Goal: Task Accomplishment & Management: Manage account settings

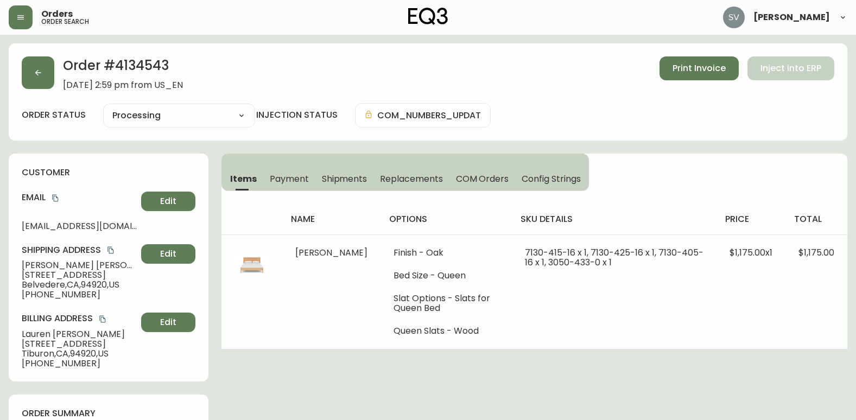
select select "PROCESSING"
click at [31, 67] on button "button" at bounding box center [38, 72] width 33 height 33
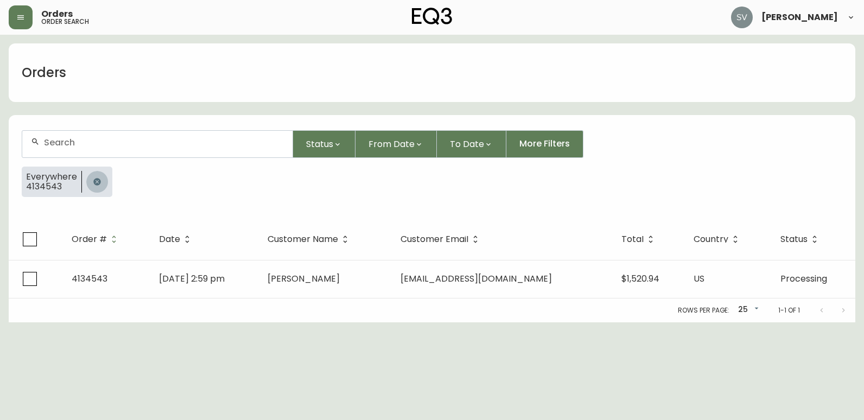
click at [97, 181] on icon "button" at bounding box center [97, 182] width 9 height 9
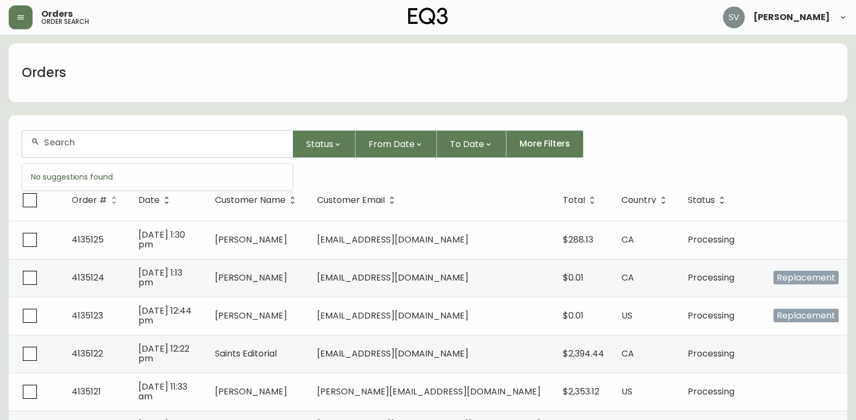
click at [150, 146] on input "text" at bounding box center [164, 142] width 240 height 10
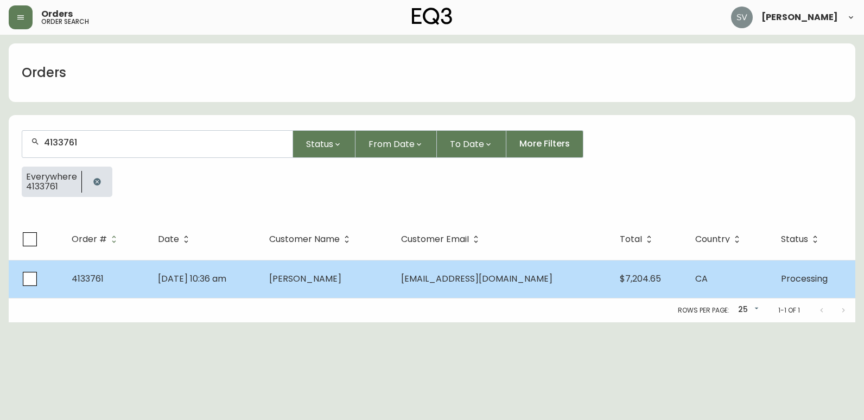
type input "4133761"
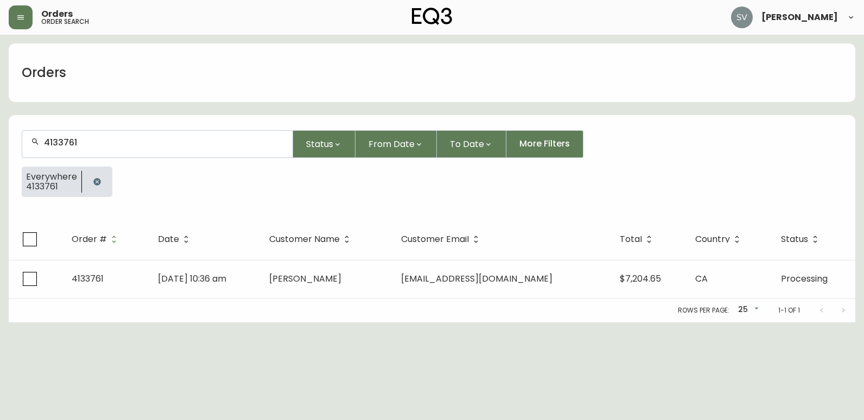
drag, startPoint x: 229, startPoint y: 44, endPoint x: 251, endPoint y: 49, distance: 22.9
click at [229, 44] on div "Orders" at bounding box center [432, 72] width 847 height 59
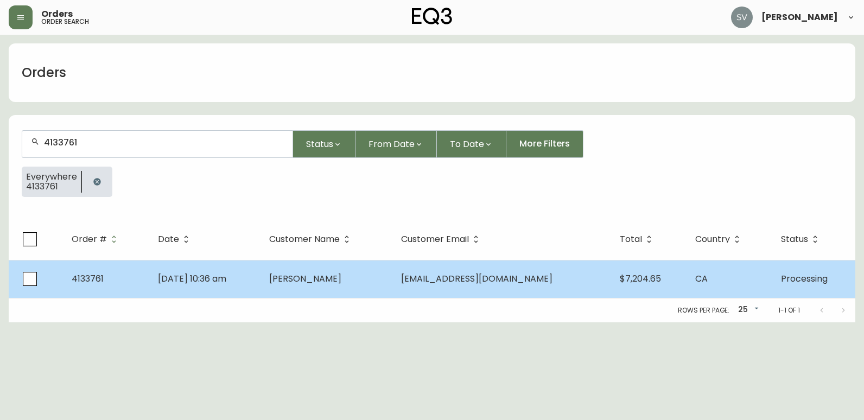
click at [462, 279] on span "vthorpe@contextcreative.com" at bounding box center [476, 279] width 151 height 12
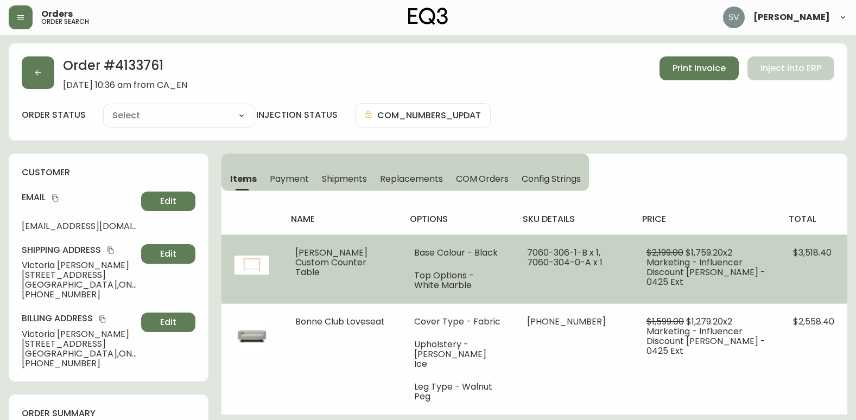
type input "Processing"
select select "PROCESSING"
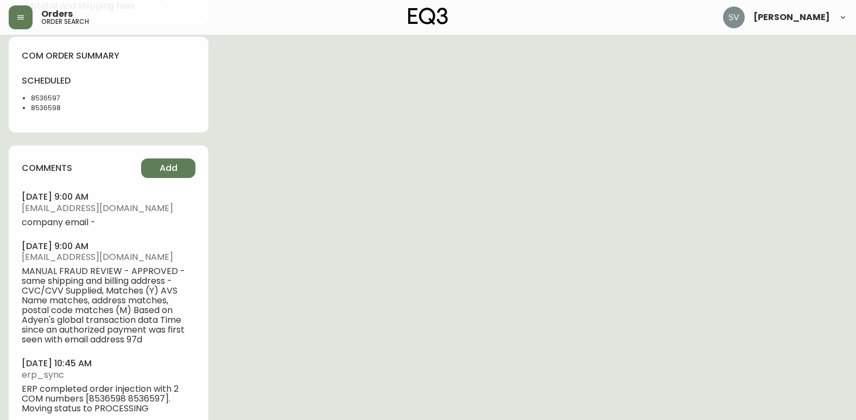
scroll to position [623, 0]
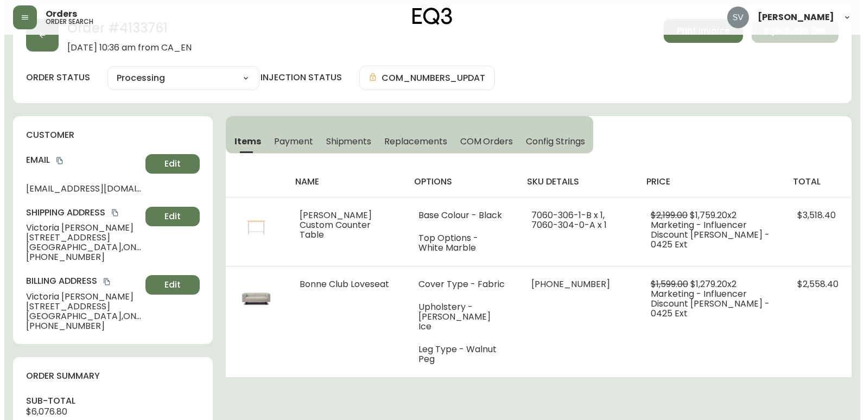
scroll to position [0, 0]
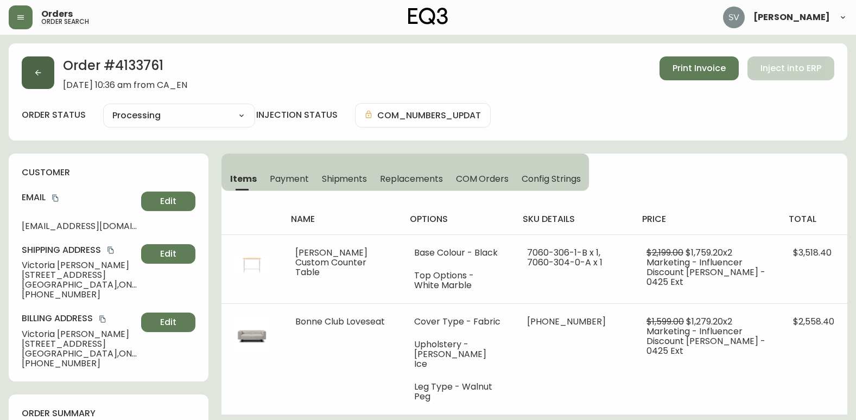
click at [35, 80] on button "button" at bounding box center [38, 72] width 33 height 33
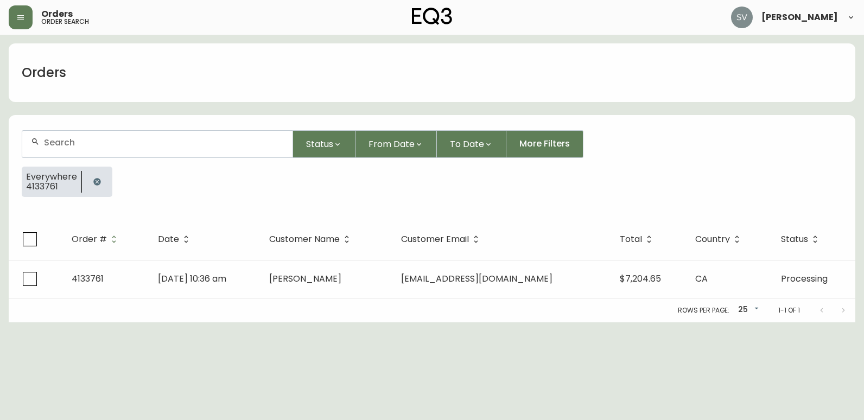
click at [33, 21] on div "Orders order search" at bounding box center [150, 17] width 282 height 24
click at [23, 20] on icon "button" at bounding box center [20, 17] width 7 height 4
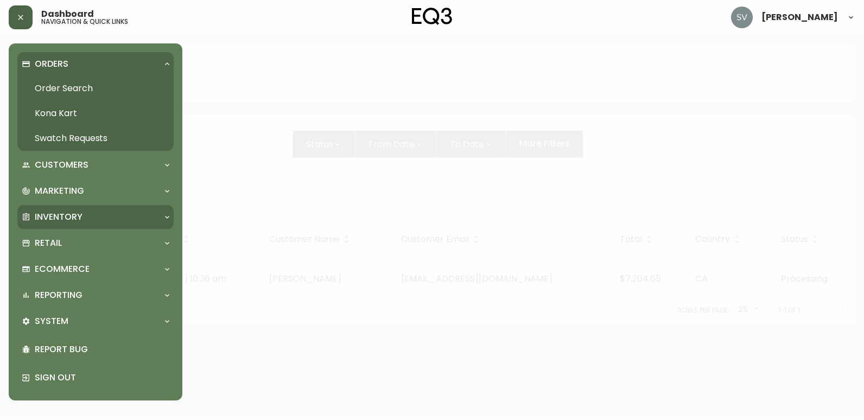
click at [137, 226] on div "Inventory" at bounding box center [95, 217] width 156 height 24
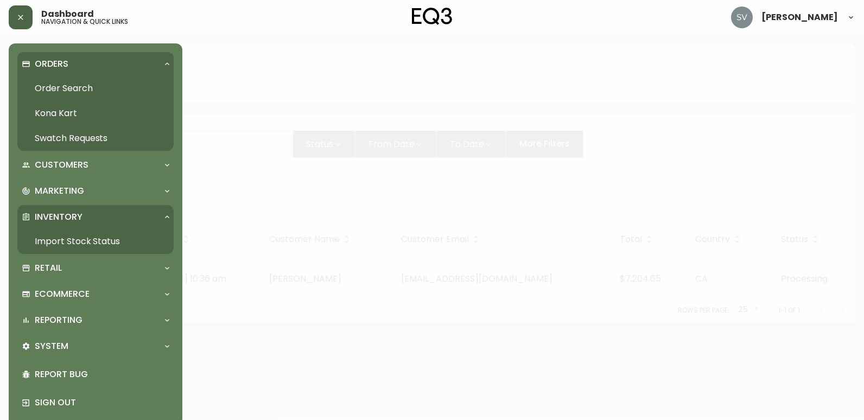
click at [98, 241] on link "Import Stock Status" at bounding box center [95, 241] width 156 height 25
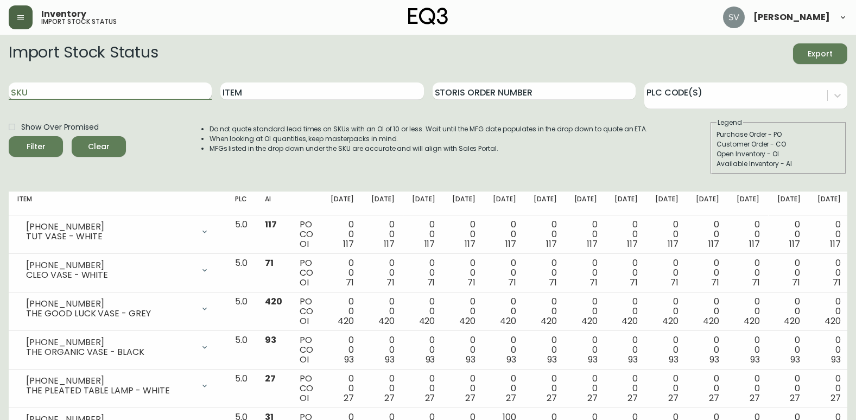
click at [102, 95] on input "SKU" at bounding box center [110, 91] width 203 height 17
paste input "3110-266-0"
type input "3110-266-0"
click at [9, 136] on button "Filter" at bounding box center [36, 146] width 54 height 21
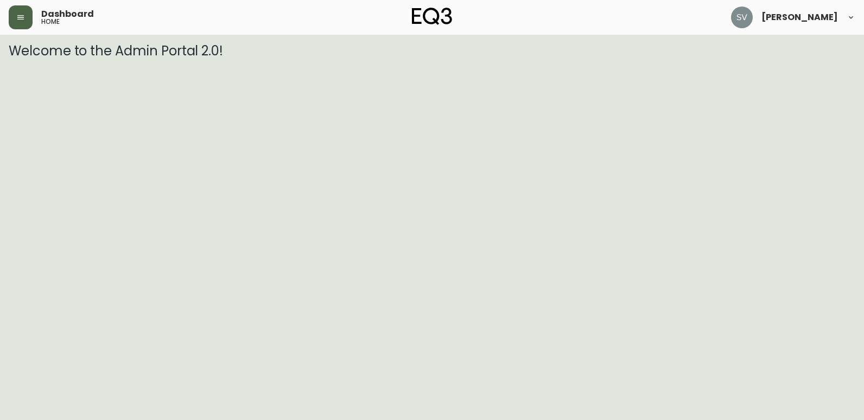
click at [15, 10] on button "button" at bounding box center [21, 17] width 24 height 24
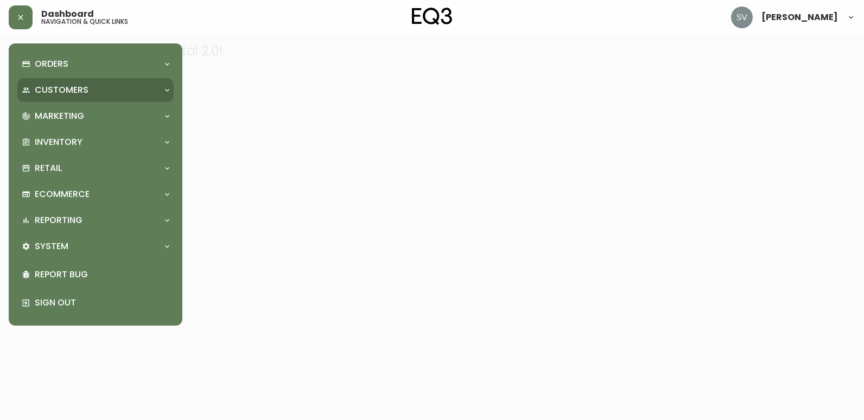
click at [96, 85] on div "Customers" at bounding box center [90, 90] width 137 height 12
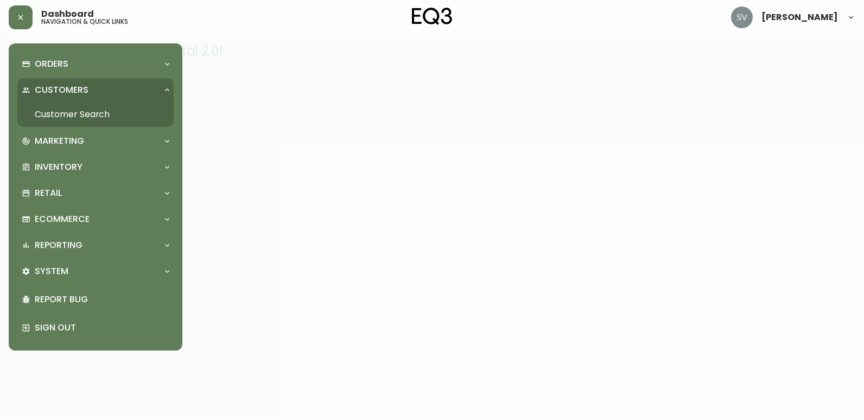
click at [115, 110] on link "Customer Search" at bounding box center [95, 114] width 156 height 25
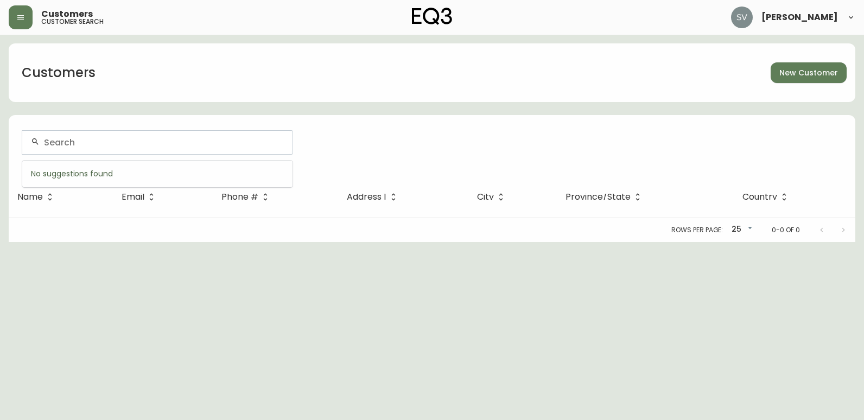
click at [189, 147] on input "text" at bounding box center [164, 142] width 240 height 10
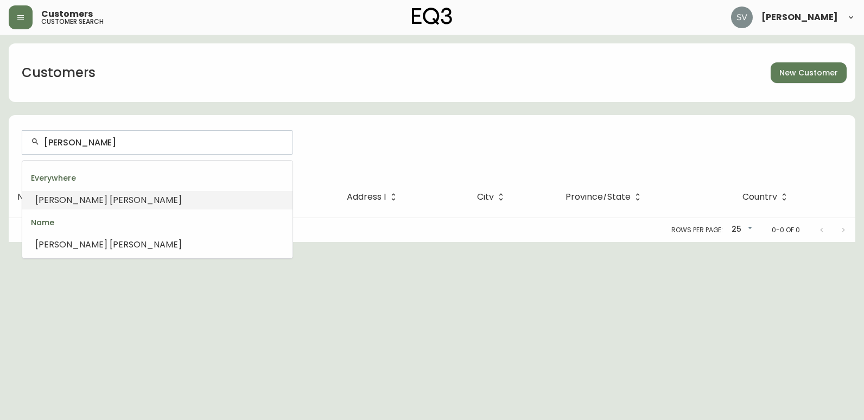
click at [172, 193] on li "sean wang" at bounding box center [157, 200] width 270 height 18
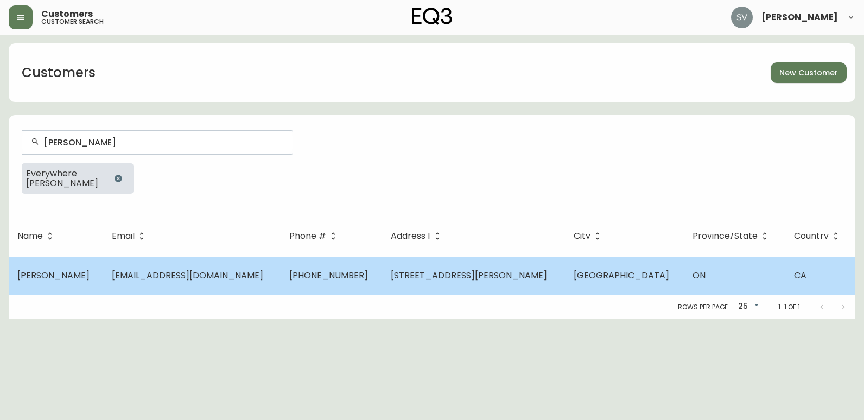
type input "sean wang"
click at [246, 280] on td "sean_wang@hotmail.ca" at bounding box center [192, 276] width 178 height 38
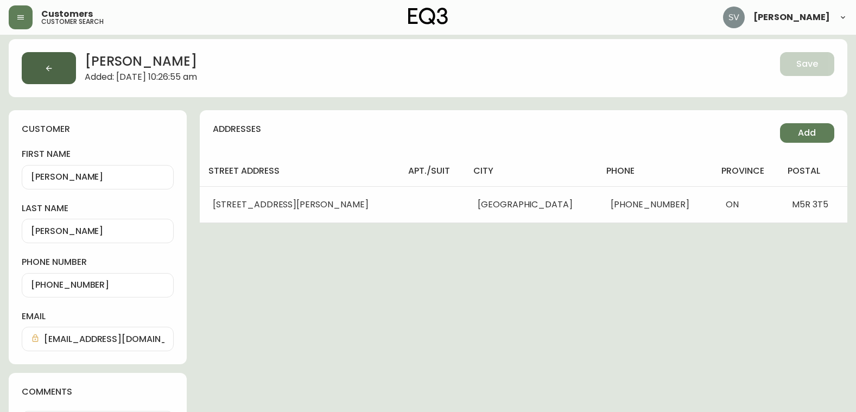
click at [32, 68] on button "button" at bounding box center [49, 68] width 54 height 32
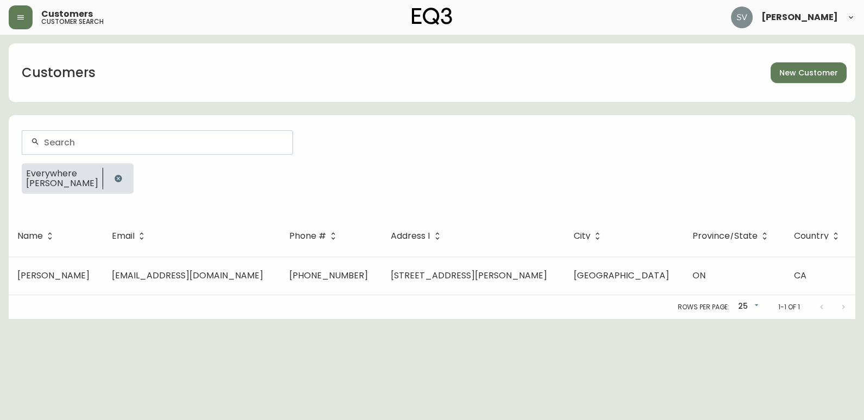
click at [115, 179] on icon "button" at bounding box center [118, 178] width 7 height 7
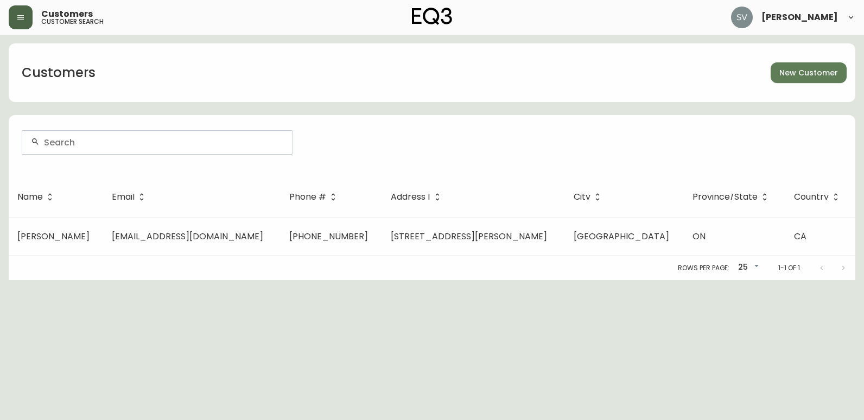
click at [23, 14] on icon "button" at bounding box center [20, 17] width 9 height 9
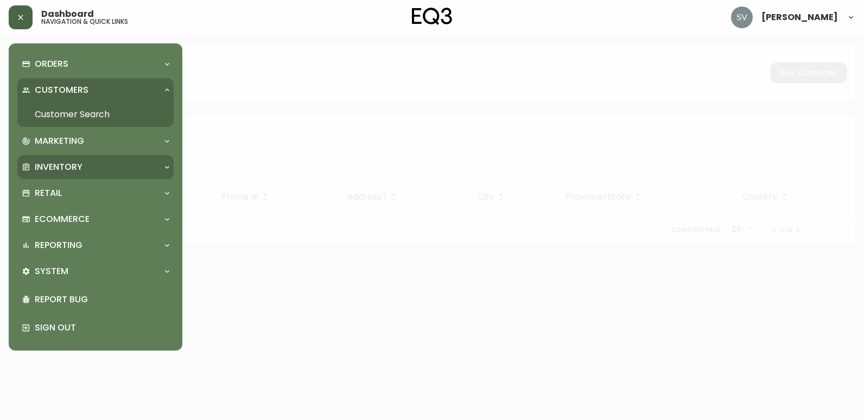
click at [109, 161] on div "Inventory" at bounding box center [90, 167] width 137 height 12
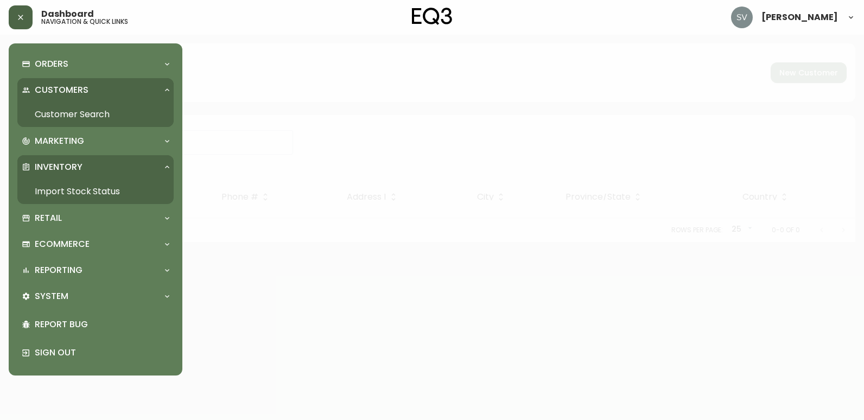
click at [98, 188] on link "Import Stock Status" at bounding box center [95, 191] width 156 height 25
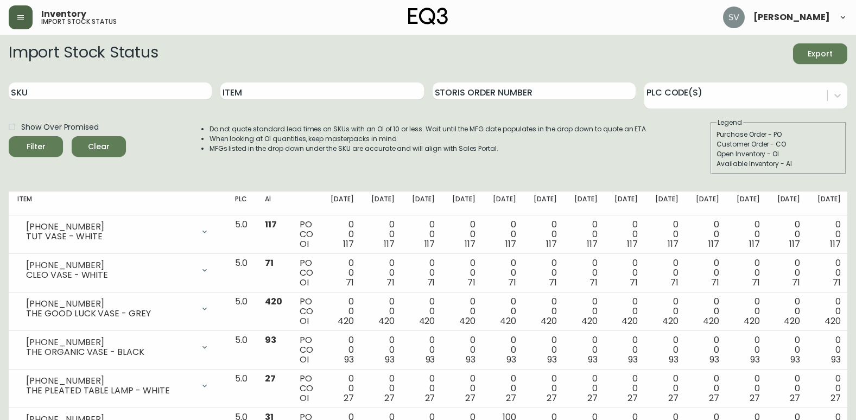
click at [20, 15] on icon "button" at bounding box center [20, 17] width 7 height 4
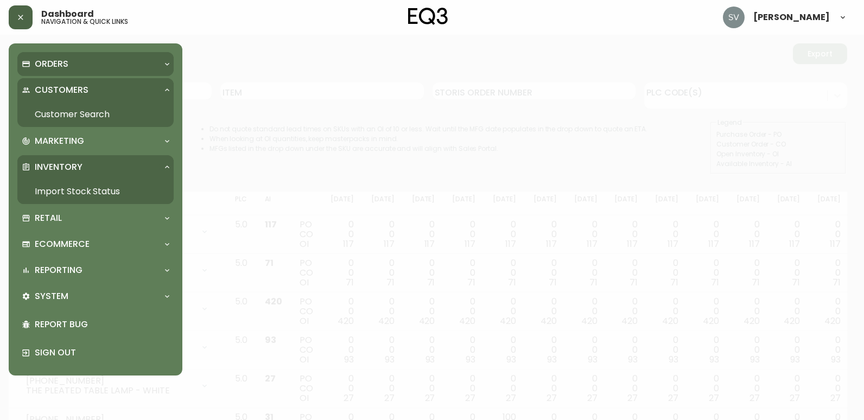
click at [90, 64] on div "Orders" at bounding box center [90, 64] width 137 height 12
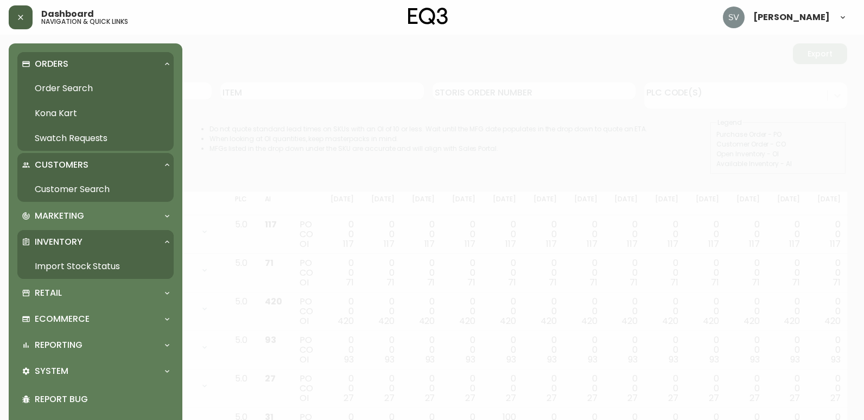
click at [81, 81] on link "Order Search" at bounding box center [95, 88] width 156 height 25
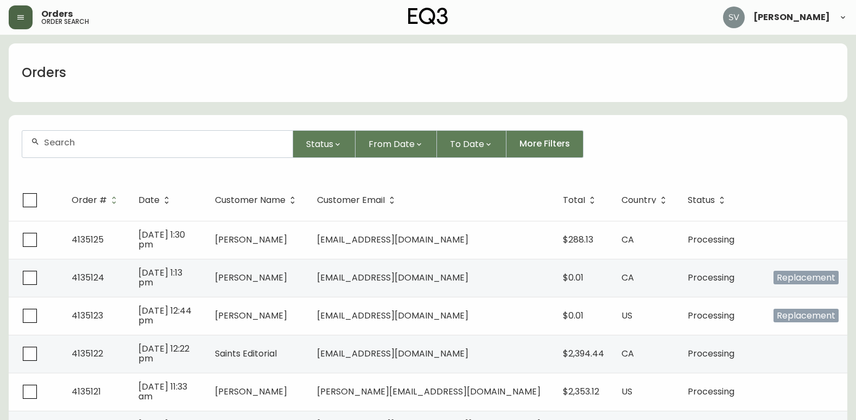
click at [126, 149] on div at bounding box center [157, 144] width 270 height 27
paste input "4133761"
type input "4133761"
click at [126, 149] on div "4133761" at bounding box center [157, 144] width 270 height 27
click at [205, 148] on div "4133761" at bounding box center [157, 144] width 270 height 27
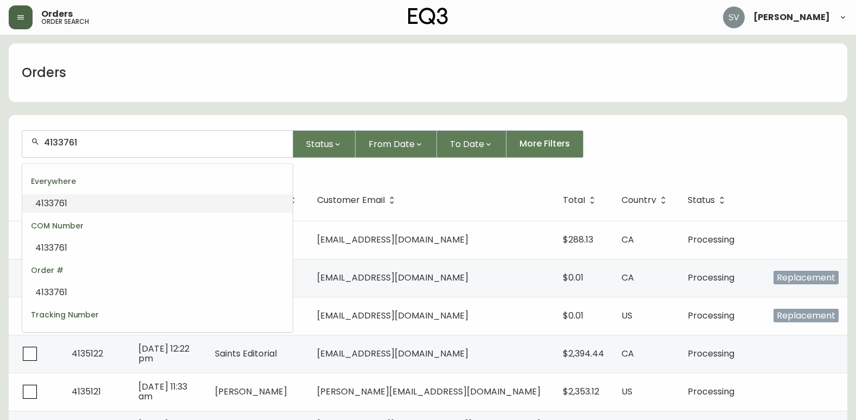
click at [245, 139] on input "4133761" at bounding box center [164, 142] width 240 height 10
click at [200, 205] on li "4133761" at bounding box center [157, 203] width 270 height 18
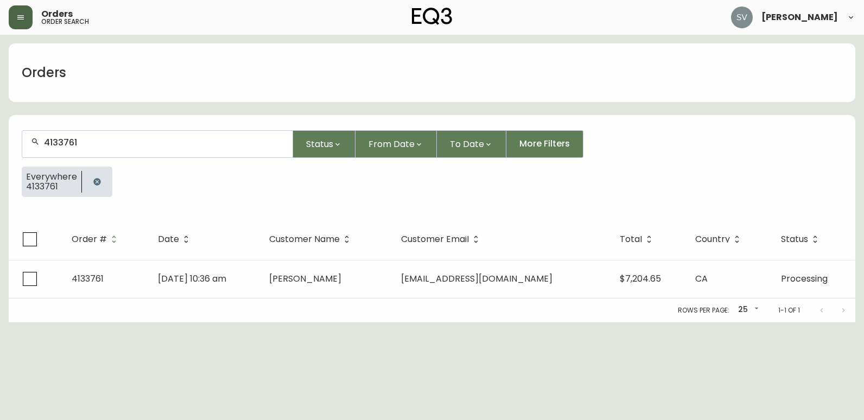
click at [393, 265] on td "Victoria Thorpe" at bounding box center [327, 279] width 132 height 38
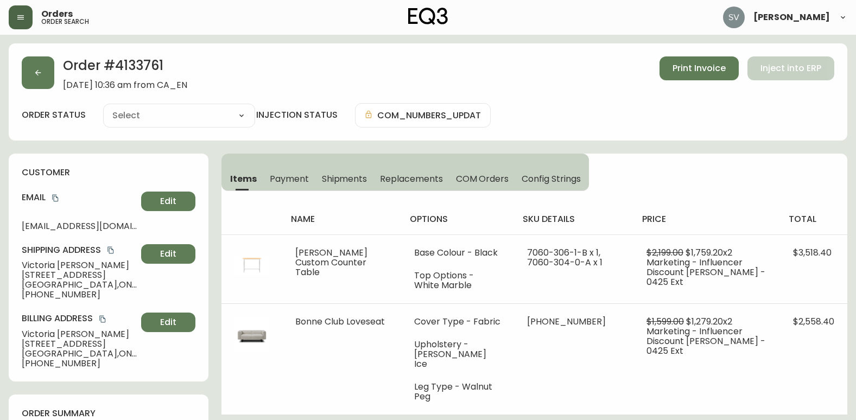
type input "Processing"
select select "PROCESSING"
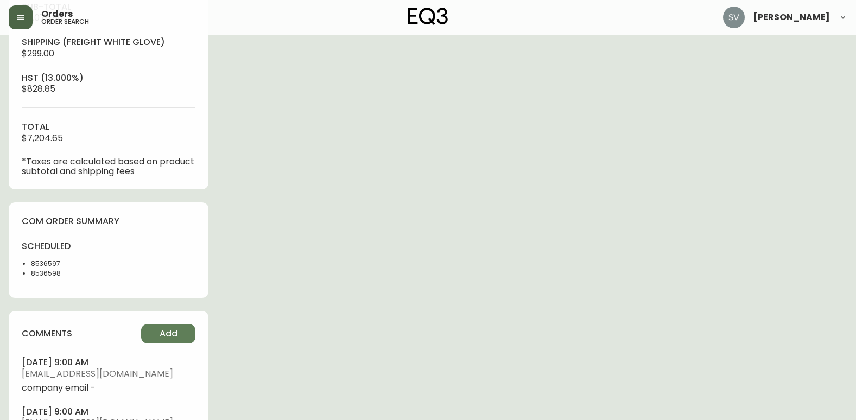
scroll to position [434, 0]
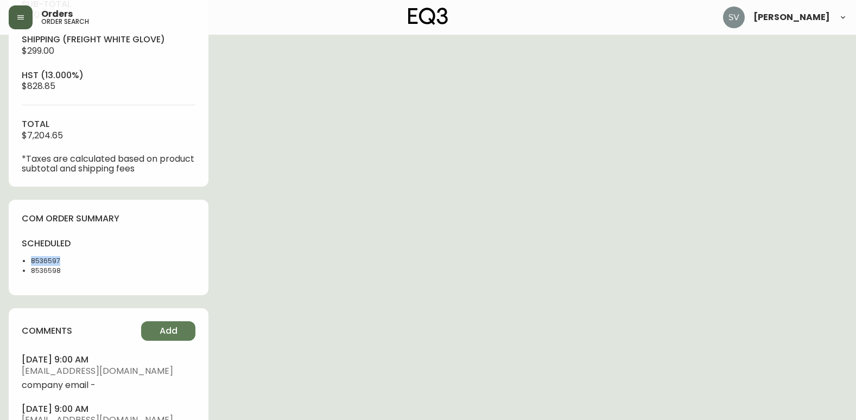
drag, startPoint x: 67, startPoint y: 262, endPoint x: 23, endPoint y: 262, distance: 44.0
click at [31, 262] on li "8536597" at bounding box center [66, 261] width 71 height 10
drag, startPoint x: 23, startPoint y: 262, endPoint x: 39, endPoint y: 261, distance: 15.8
copy li "8536597"
drag, startPoint x: 65, startPoint y: 274, endPoint x: 31, endPoint y: 271, distance: 33.7
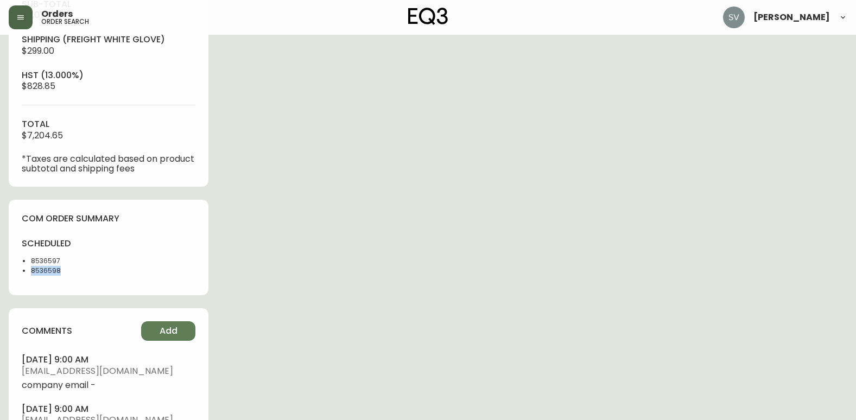
click at [31, 271] on li "8536598" at bounding box center [66, 271] width 71 height 10
copy li "8536598"
click at [834, 318] on div "Order # 4133761 June 20, 2025 at 10:36 am from CA_EN Print Invoice Inject into …" at bounding box center [428, 109] width 839 height 1000
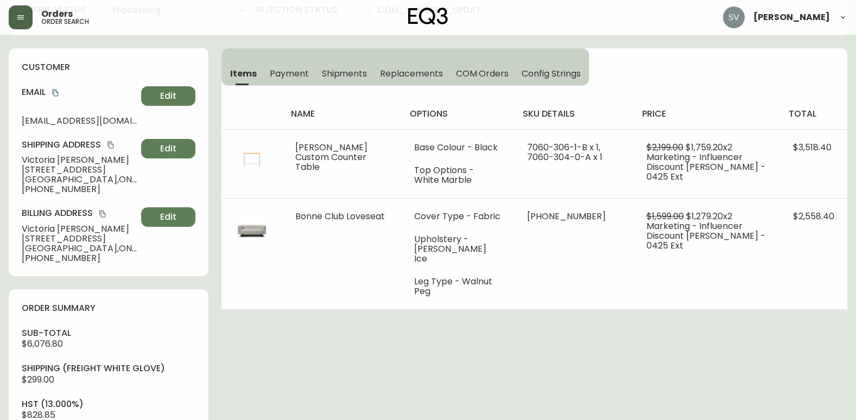
scroll to position [0, 0]
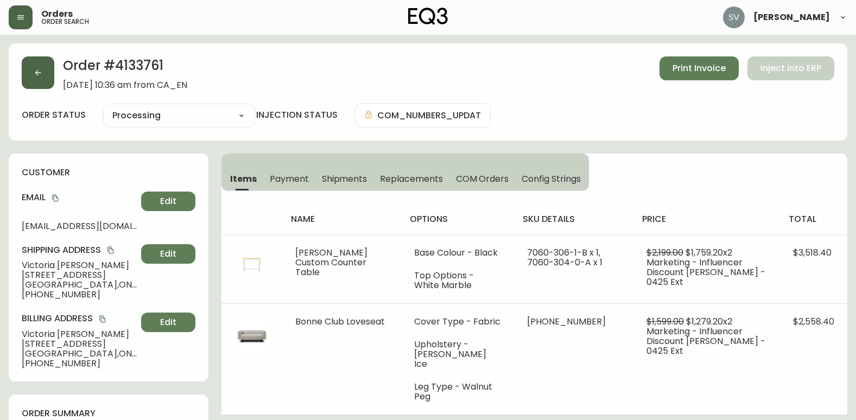
click at [45, 80] on button "button" at bounding box center [38, 72] width 33 height 33
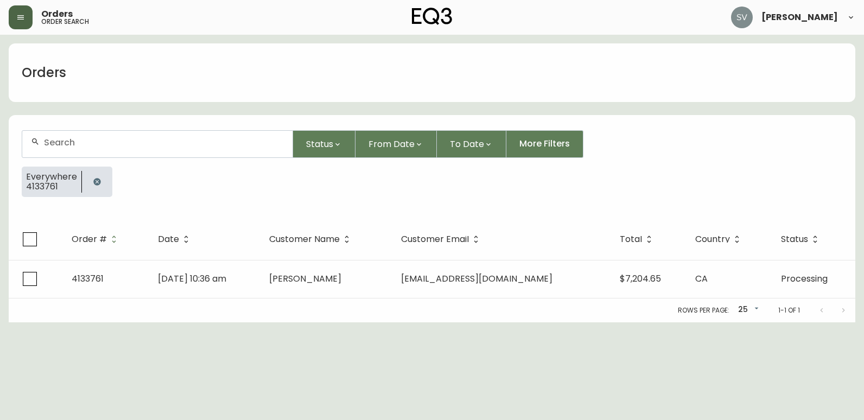
click at [93, 180] on icon "button" at bounding box center [97, 182] width 9 height 9
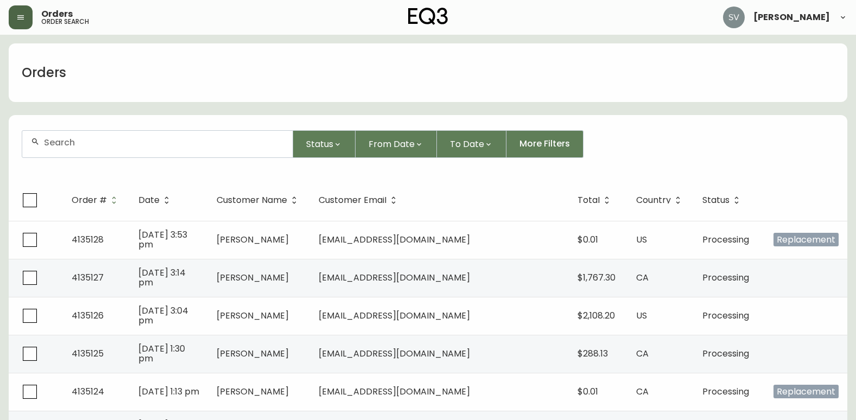
click at [121, 148] on div at bounding box center [157, 144] width 270 height 27
paste input "4134493"
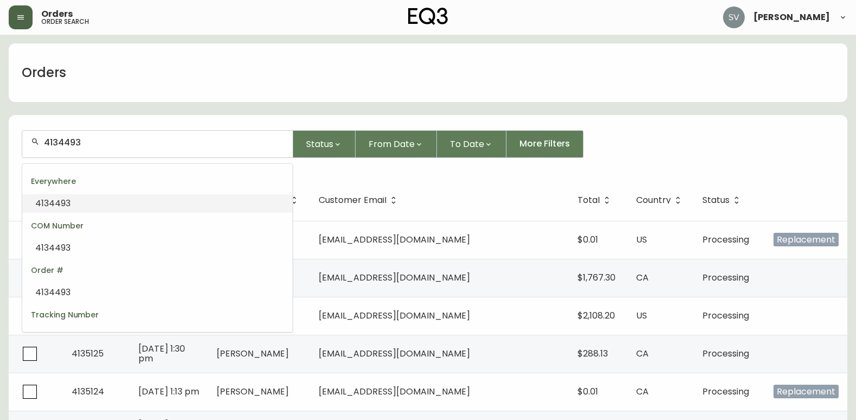
click at [105, 198] on li "4134493" at bounding box center [157, 203] width 270 height 18
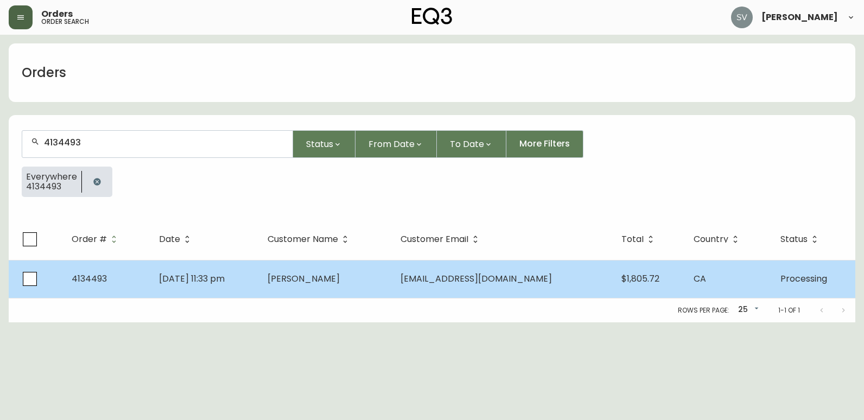
type input "4134493"
click at [340, 277] on span "Brendan Chun" at bounding box center [304, 279] width 72 height 12
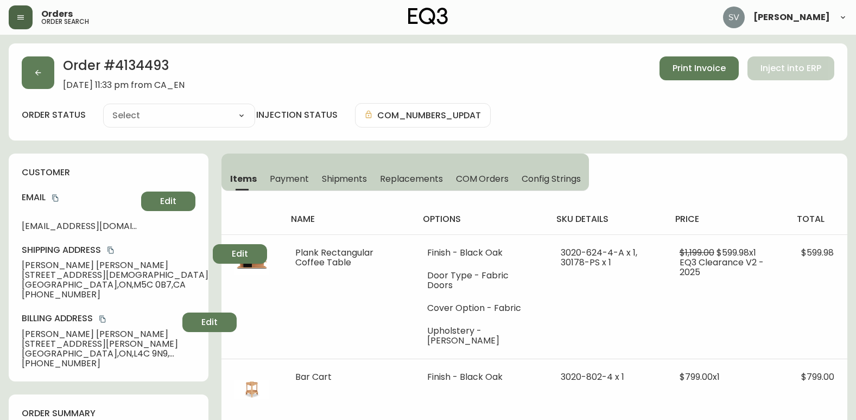
type input "Processing"
select select "PROCESSING"
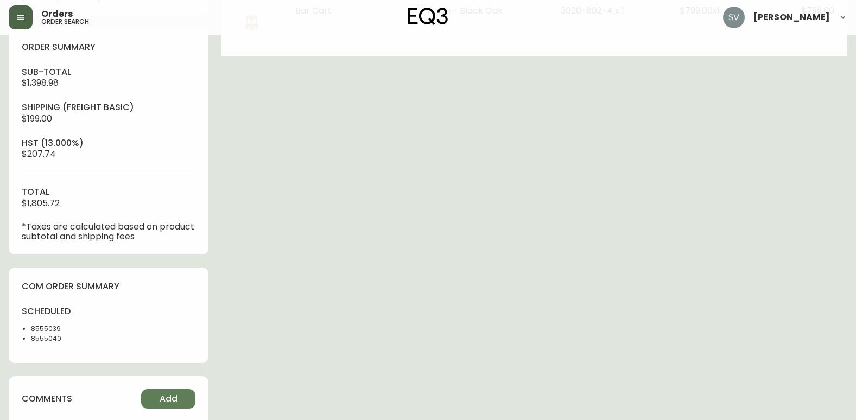
scroll to position [434, 0]
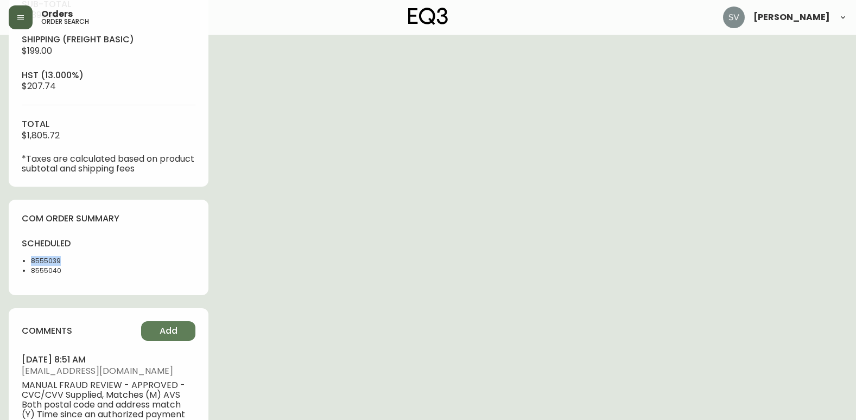
drag, startPoint x: 62, startPoint y: 261, endPoint x: 33, endPoint y: 263, distance: 30.0
click at [33, 263] on li "8555039" at bounding box center [66, 261] width 71 height 10
copy li "8555039"
click at [364, 282] on div "Order # 4134493 August 3, 2025 at 11:33 pm from CA_EN Print Invoice Inject into…" at bounding box center [428, 74] width 839 height 931
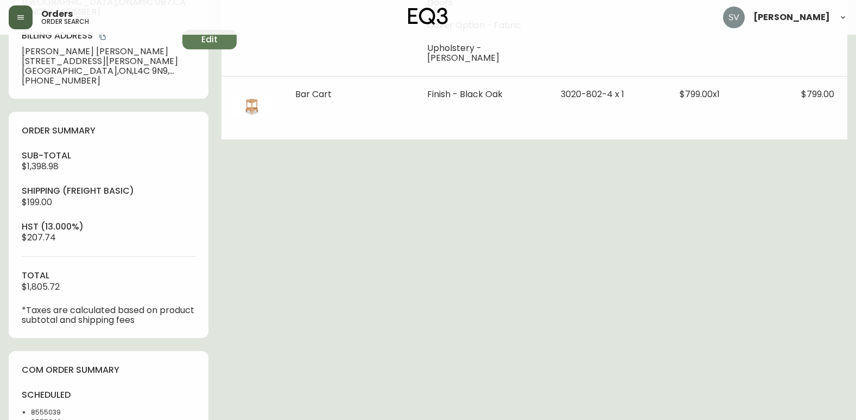
scroll to position [0, 0]
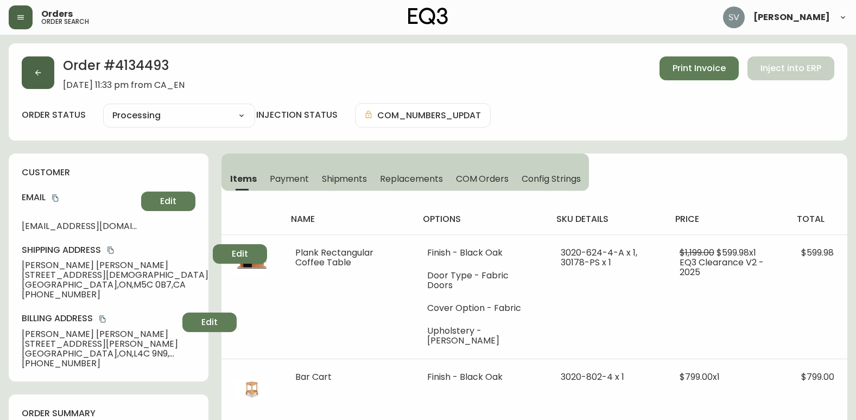
click at [40, 73] on icon "button" at bounding box center [38, 72] width 9 height 9
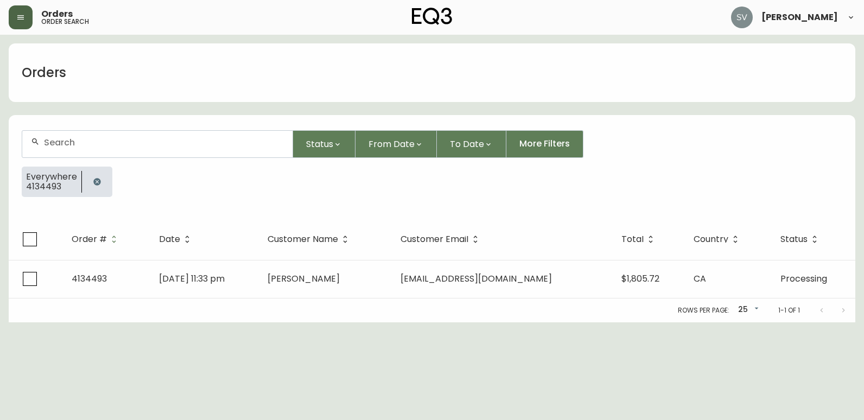
click at [87, 183] on button "button" at bounding box center [97, 182] width 22 height 22
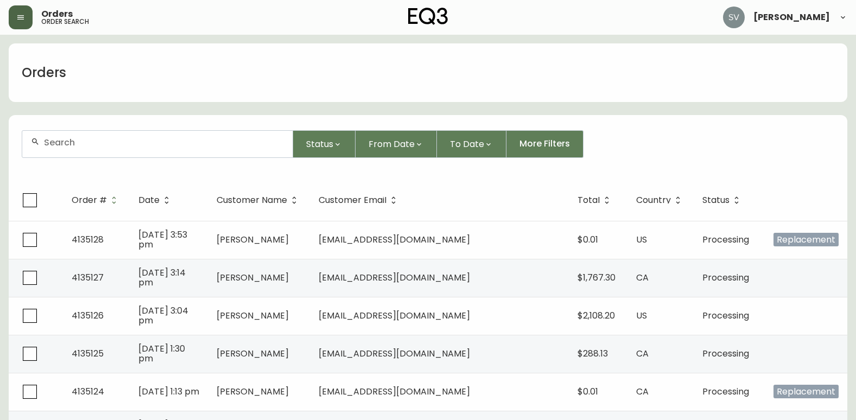
click at [137, 148] on div at bounding box center [157, 144] width 270 height 27
drag, startPoint x: 137, startPoint y: 148, endPoint x: 120, endPoint y: 157, distance: 19.7
click at [120, 157] on div at bounding box center [157, 144] width 270 height 27
click at [120, 153] on div at bounding box center [157, 144] width 270 height 27
drag, startPoint x: 122, startPoint y: 149, endPoint x: 93, endPoint y: 141, distance: 30.4
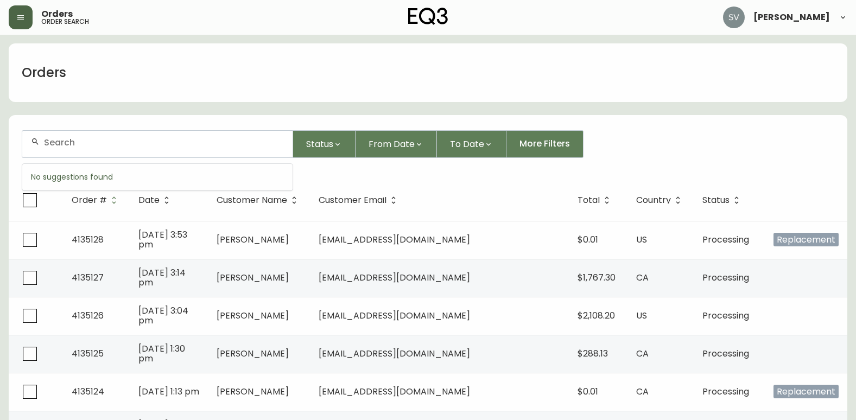
paste input "4133450"
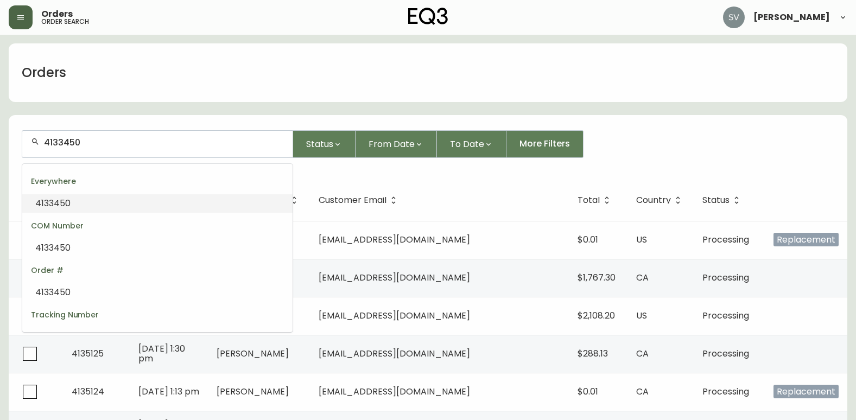
click at [181, 204] on li "4133450" at bounding box center [157, 203] width 270 height 18
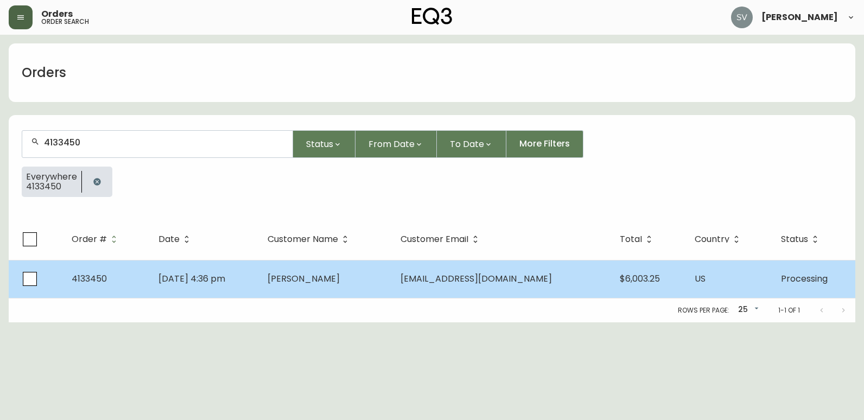
type input "4133450"
click at [356, 274] on td "Wing Yi Yau" at bounding box center [325, 279] width 132 height 38
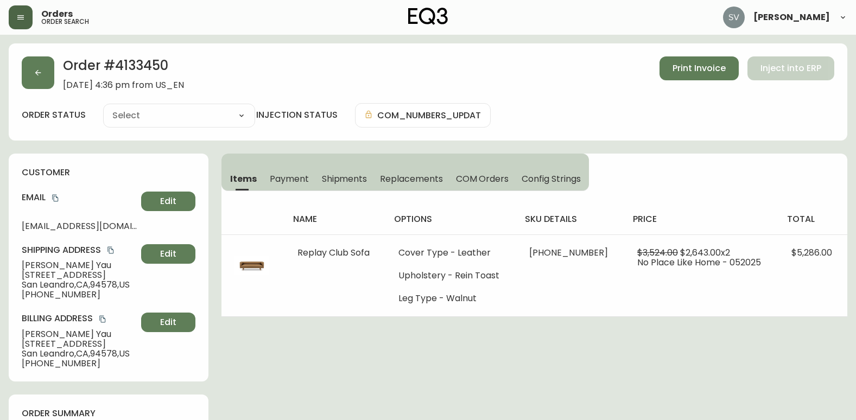
type input "Processing"
select select "PROCESSING"
click at [678, 73] on span "Print Invoice" at bounding box center [699, 68] width 53 height 12
